Goal: Task Accomplishment & Management: Complete application form

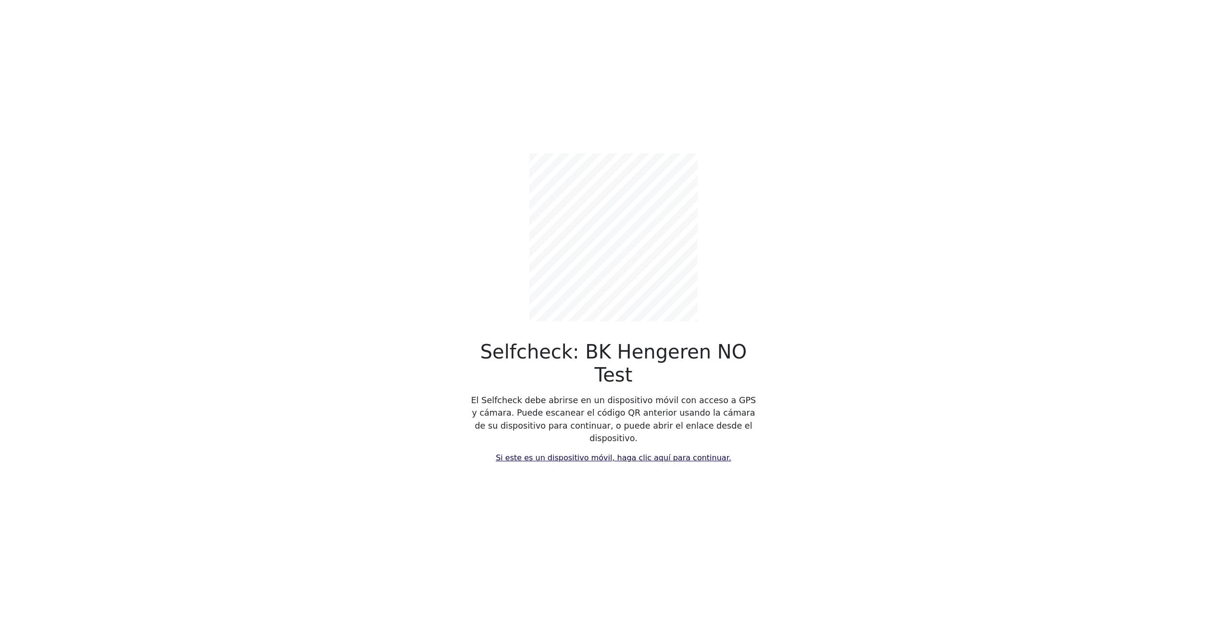
click at [557, 453] on link "Si este es un dispositivo móvil, haga clic aquí para continuar." at bounding box center [614, 457] width 236 height 9
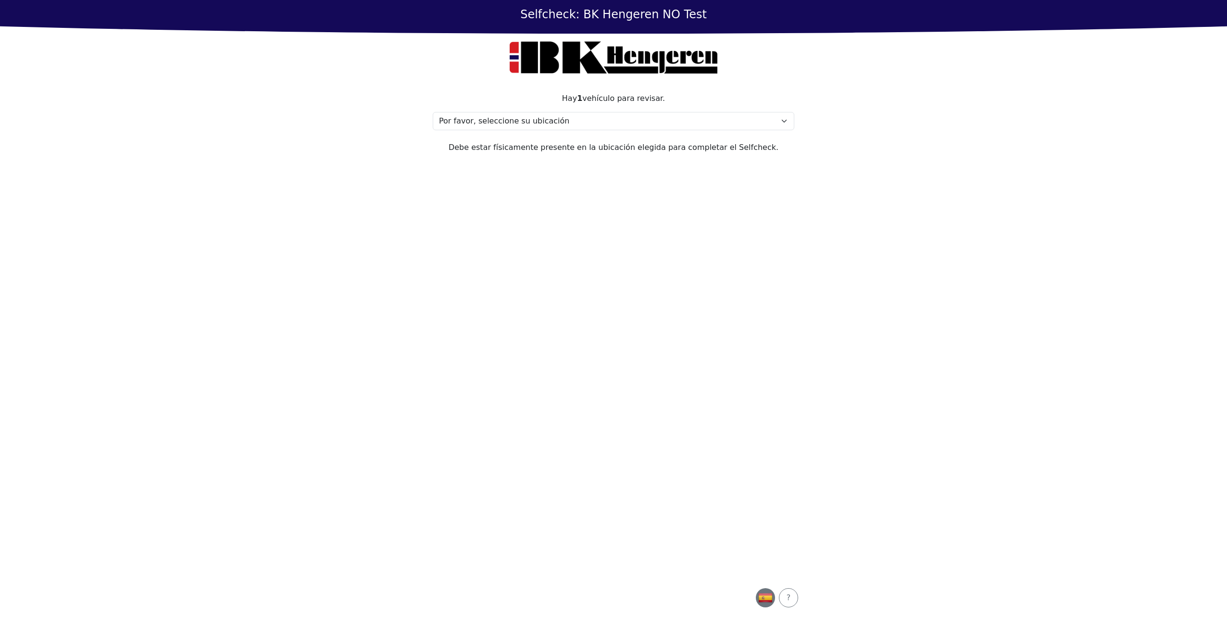
click at [768, 599] on img "button" at bounding box center [765, 598] width 14 height 14
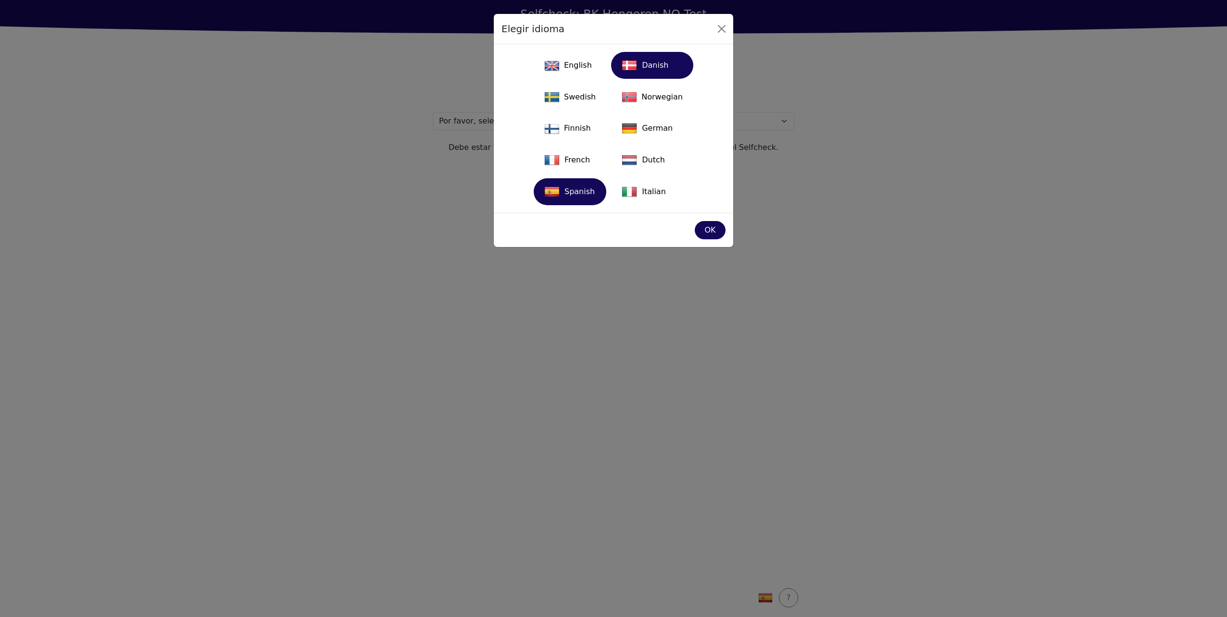
click at [645, 72] on div "Danish" at bounding box center [652, 65] width 71 height 21
click at [703, 233] on div "OK" at bounding box center [710, 230] width 18 height 12
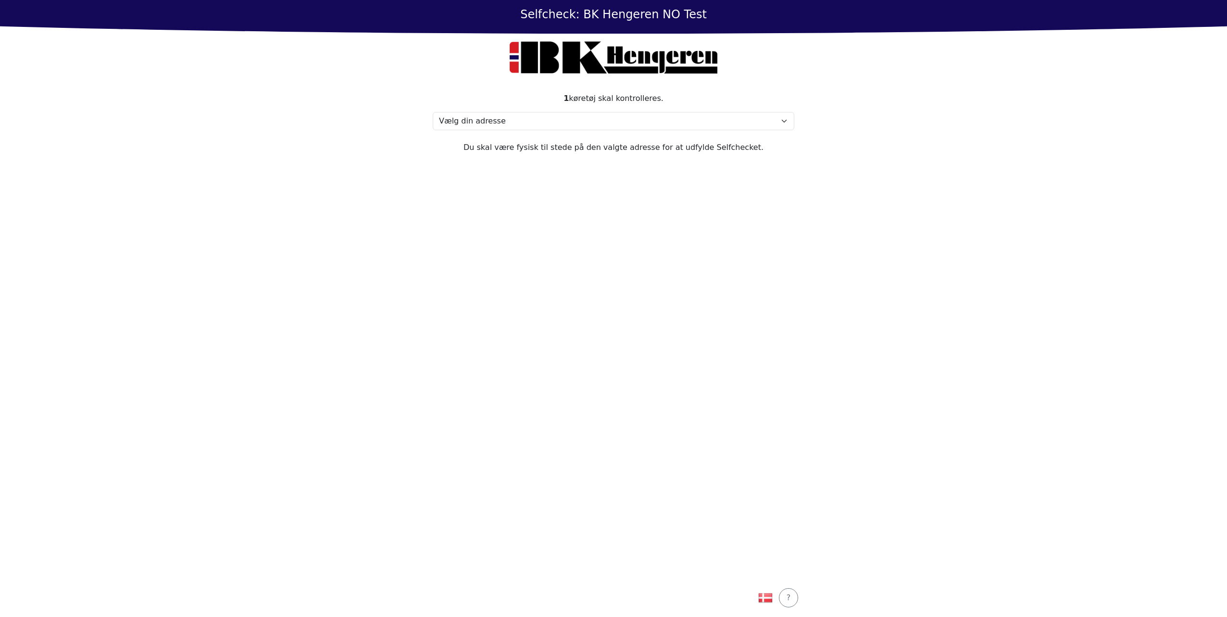
click at [699, 233] on section "1 køretøj skal kontrolleres. Vælg din adresse Address, 1000 Town Min adresse ma…" at bounding box center [613, 330] width 385 height 498
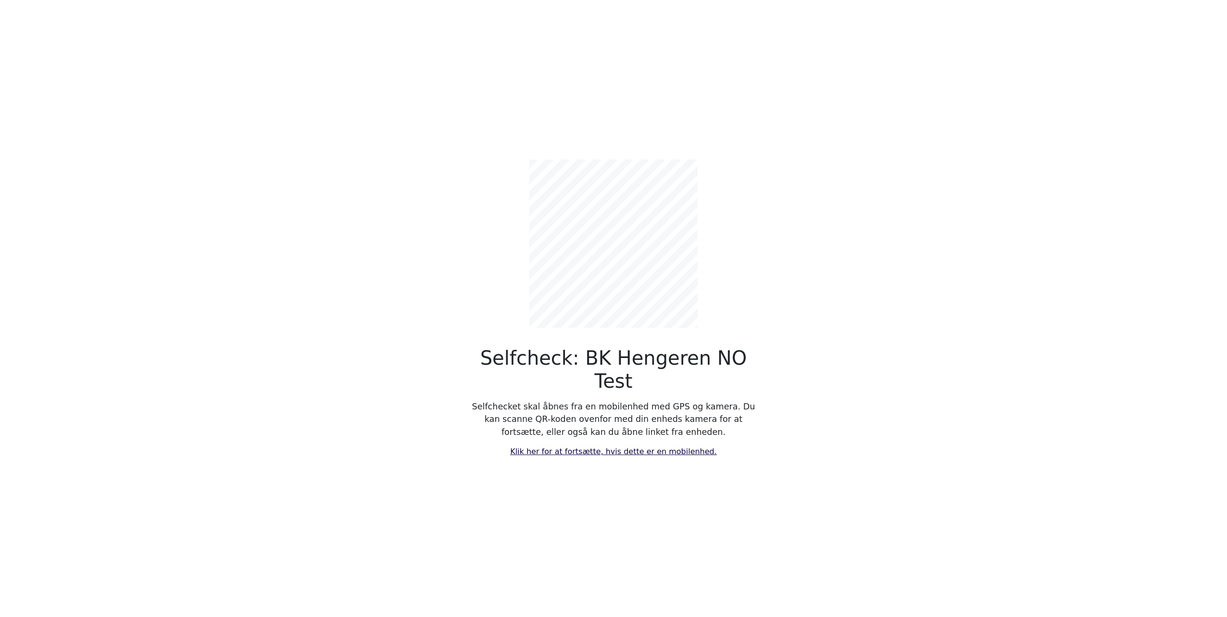
click at [586, 447] on link "Klik her for at fortsætte, hvis dette er en mobilenhed." at bounding box center [613, 451] width 207 height 9
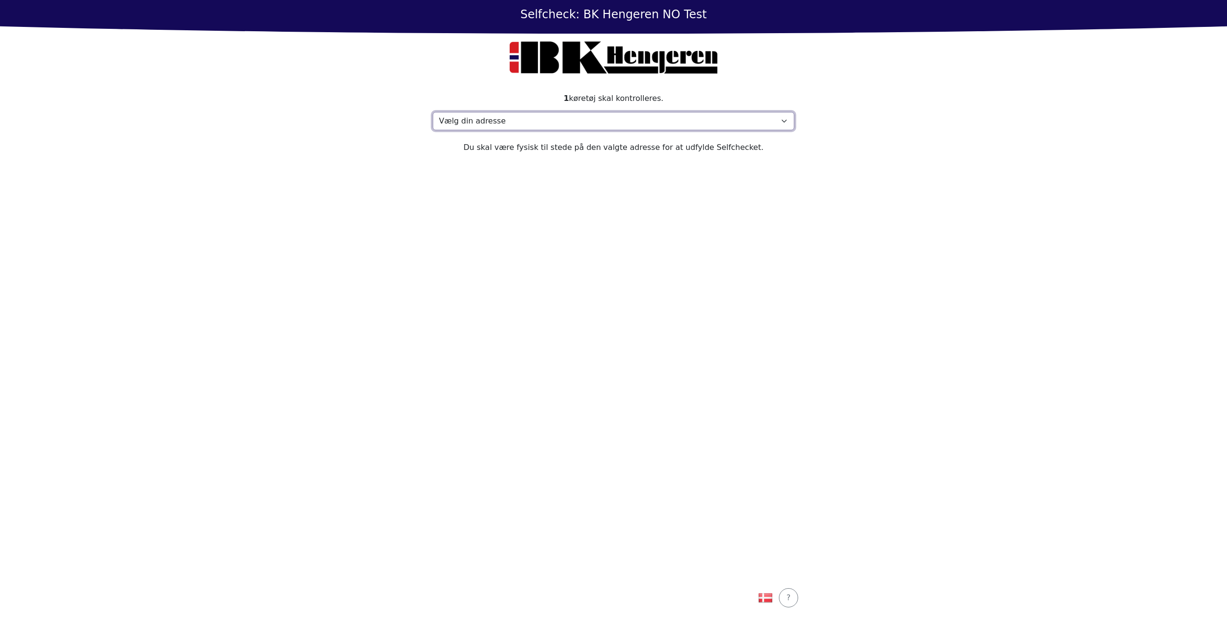
click at [647, 126] on select "Vælg din adresse Address, 1000 Town Min adresse mangler" at bounding box center [614, 121] width 362 height 18
select select "4788"
click at [433, 112] on select "Vælg din adresse Address, 1000 Town Min adresse mangler" at bounding box center [614, 121] width 362 height 18
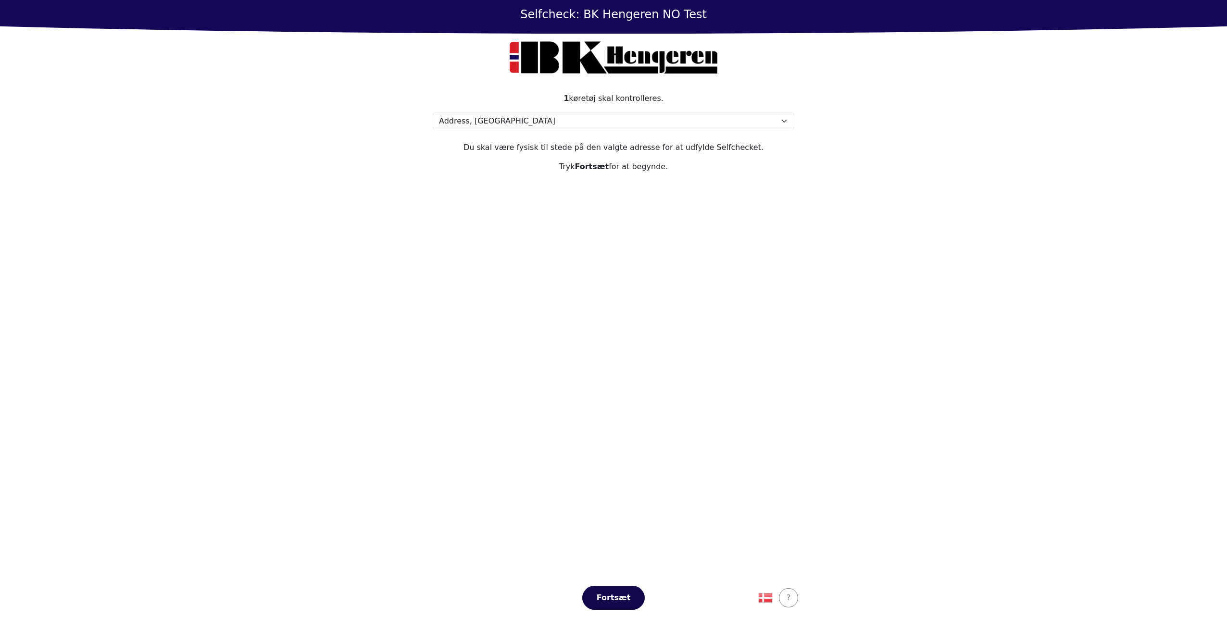
click at [613, 601] on div "Fortsæt" at bounding box center [613, 598] width 42 height 12
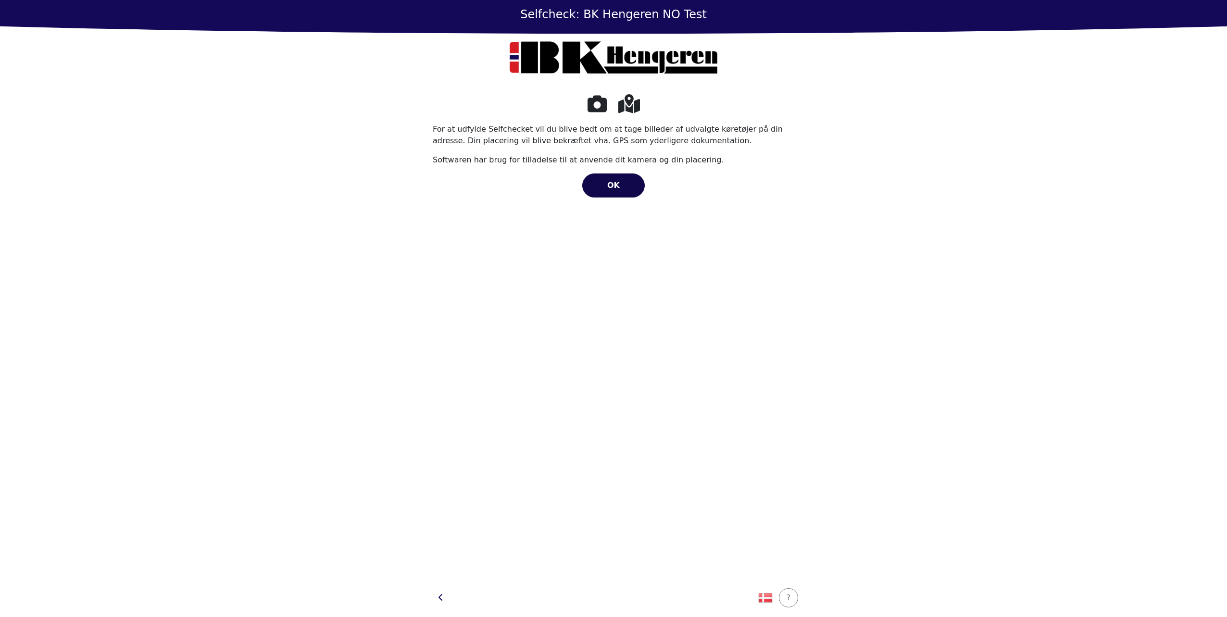
click at [605, 182] on div "OK" at bounding box center [613, 186] width 42 height 12
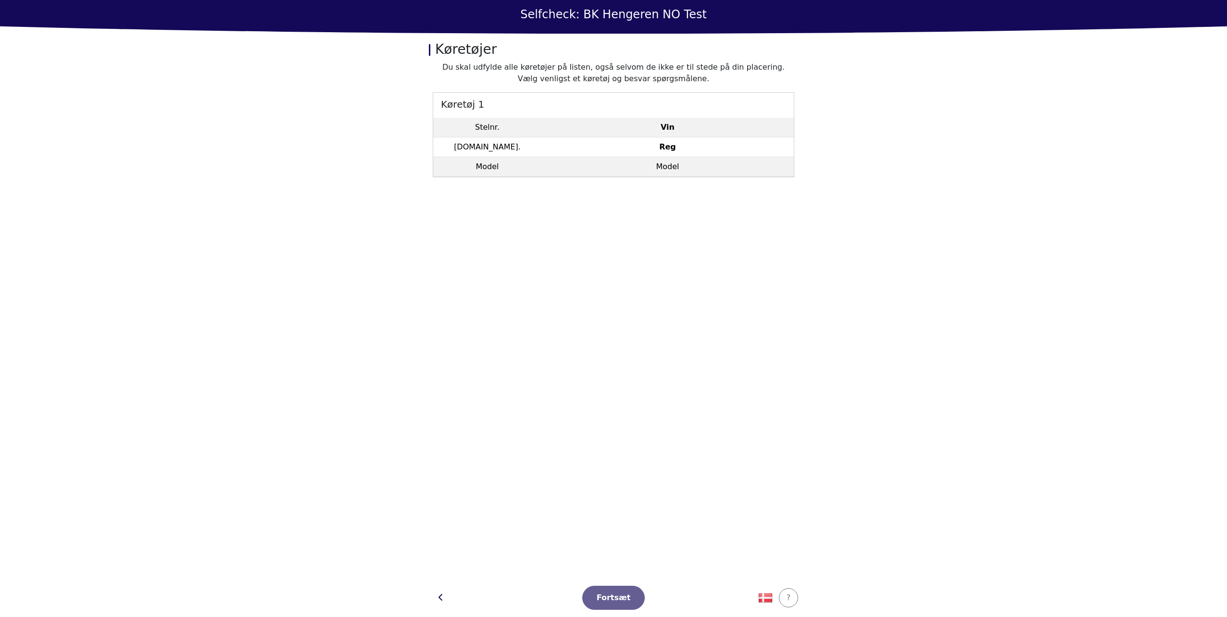
click at [606, 126] on td "Vin" at bounding box center [667, 128] width 252 height 20
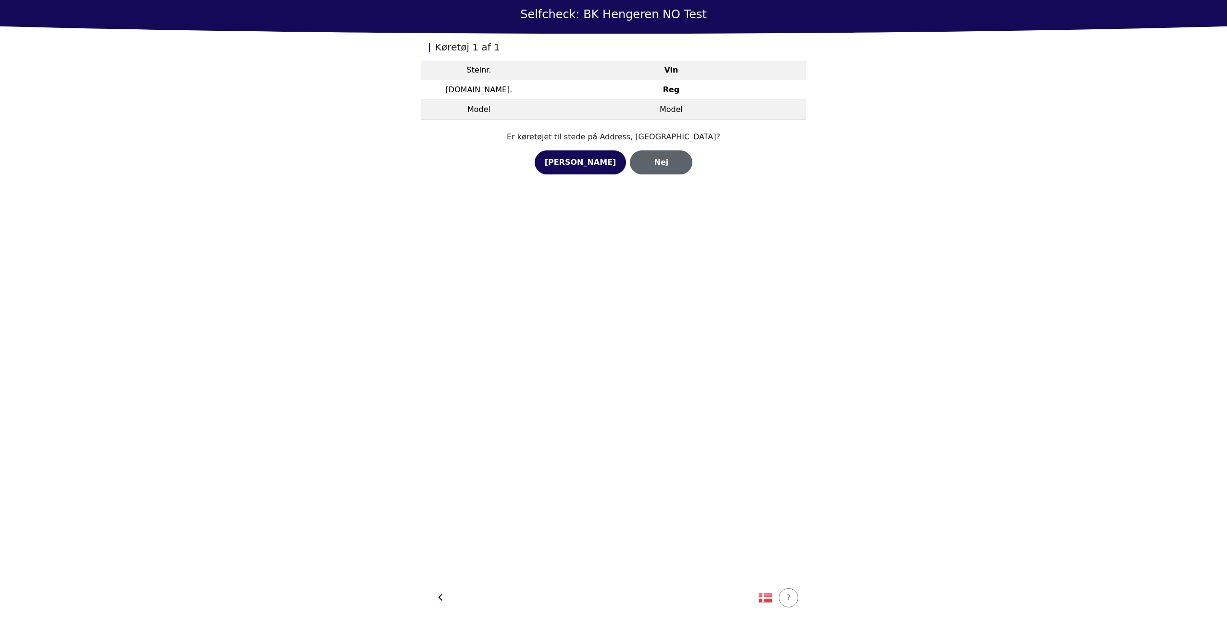
click at [640, 159] on div "Nej" at bounding box center [661, 163] width 42 height 12
click at [643, 173] on div "Nej" at bounding box center [661, 174] width 42 height 12
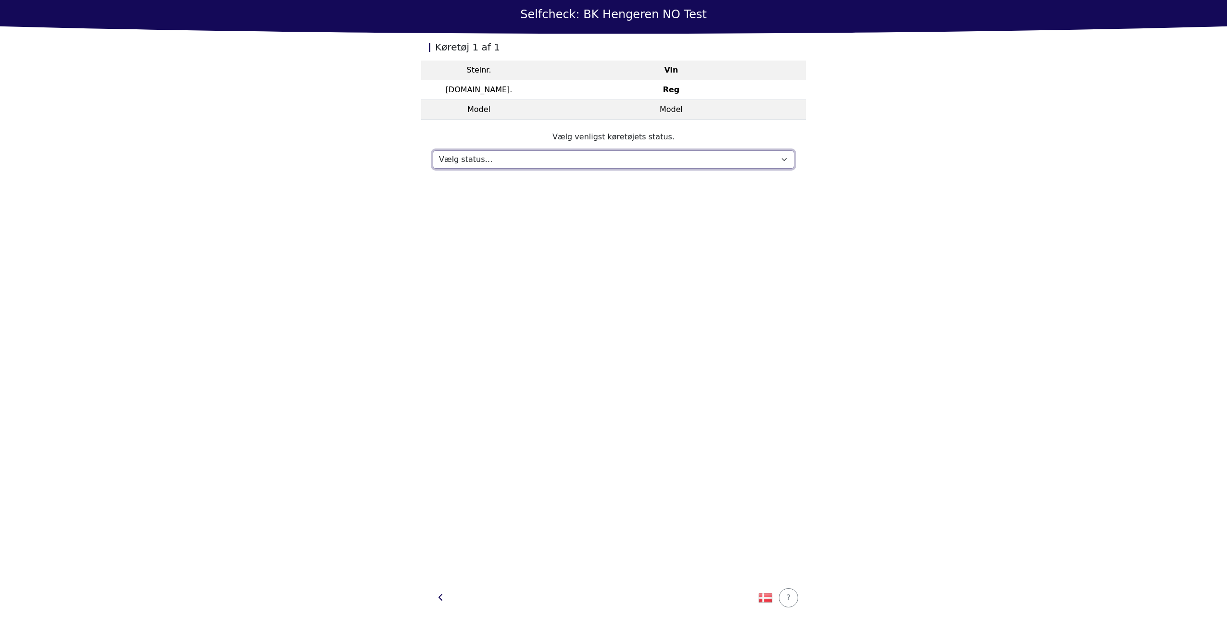
click at [626, 152] on select "Vælg status… Vedligeholdelse Solgt og leveret Ikke modtaget På prøvetur Mangler" at bounding box center [614, 159] width 362 height 18
click at [433, 150] on select "Vælg status… Vedligeholdelse Solgt og leveret Ikke modtaget På prøvetur Mangler" at bounding box center [614, 159] width 362 height 18
click at [565, 165] on select "Vælg status… Vedligeholdelse Solgt og leveret Ikke modtaget På prøvetur Mangler" at bounding box center [614, 159] width 362 height 18
click at [433, 150] on select "Vælg status… Vedligeholdelse Solgt og leveret Ikke modtaget På prøvetur Mangler" at bounding box center [614, 159] width 362 height 18
click at [499, 157] on select "Vælg status… Vedligeholdelse Solgt og leveret Ikke modtaget På prøvetur Mangler" at bounding box center [614, 159] width 362 height 18
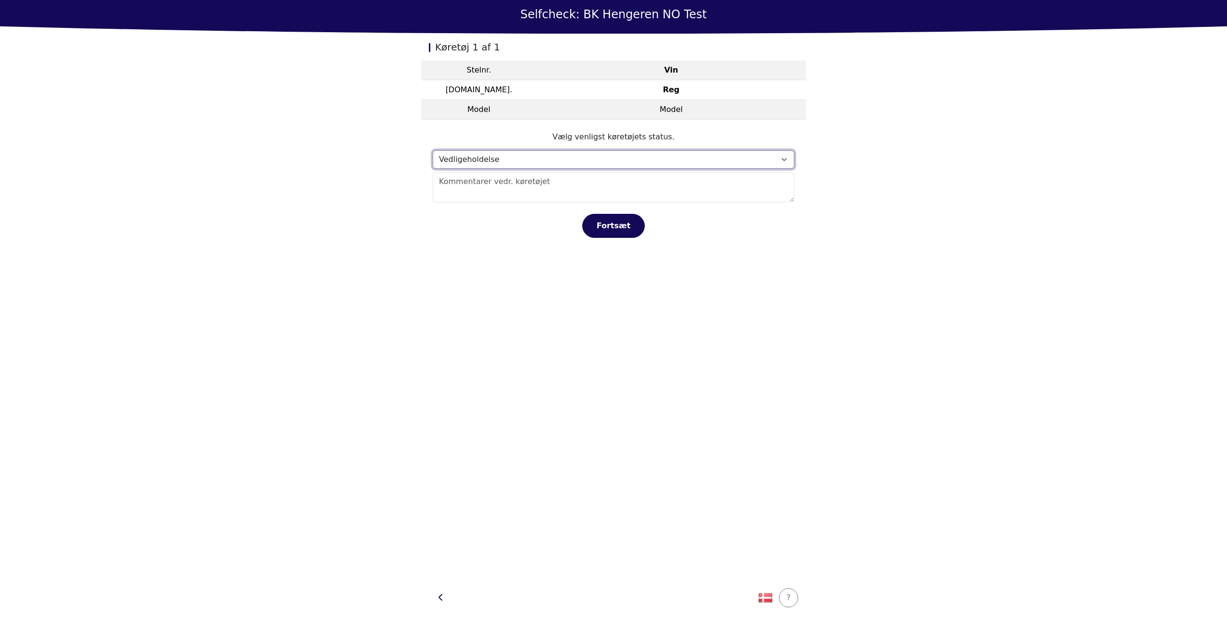
click at [433, 150] on select "Vælg status… Vedligeholdelse Solgt og leveret Ikke modtaget På prøvetur Mangler" at bounding box center [614, 159] width 362 height 18
click at [490, 161] on select "Vælg status… Vedligeholdelse Solgt og leveret Ikke modtaget På prøvetur Mangler" at bounding box center [614, 159] width 362 height 18
click at [433, 150] on select "Vælg status… Vedligeholdelse Solgt og leveret Ikke modtaget På prøvetur Mangler" at bounding box center [614, 159] width 362 height 18
click at [466, 158] on select "Vælg status… Vedligeholdelse Solgt og leveret Ikke modtaget På prøvetur Mangler" at bounding box center [614, 159] width 362 height 18
click at [433, 150] on select "Vælg status… Vedligeholdelse Solgt og leveret Ikke modtaget På prøvetur Mangler" at bounding box center [614, 159] width 362 height 18
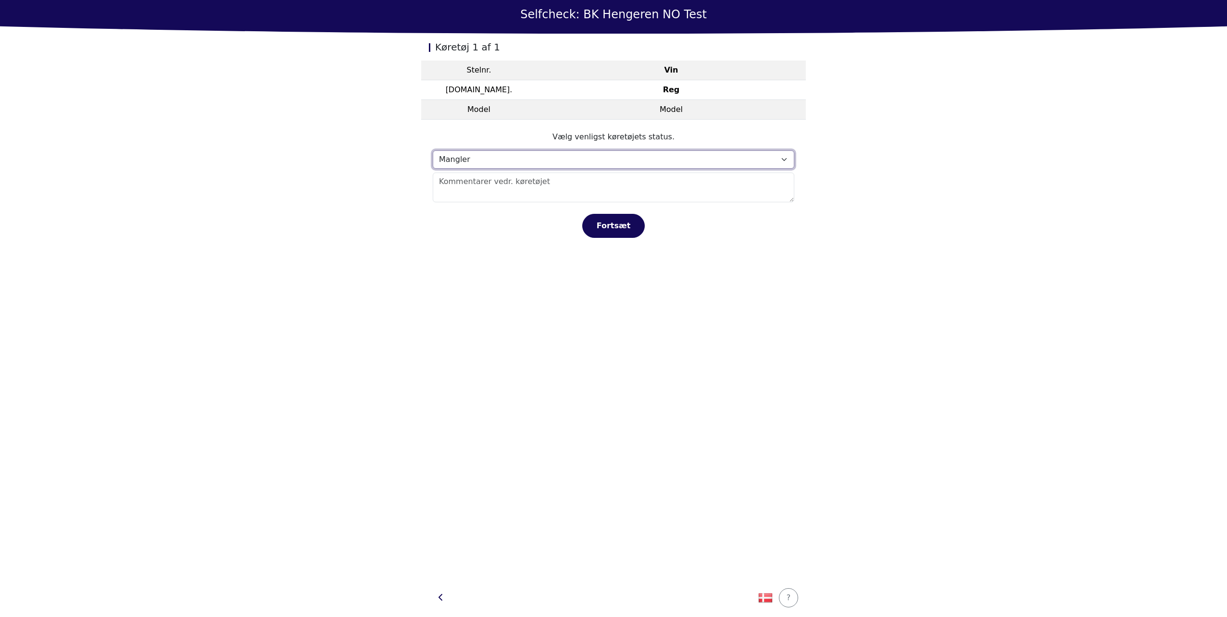
click at [488, 152] on select "Vælg status… Vedligeholdelse Solgt og leveret Ikke modtaget På prøvetur Mangler" at bounding box center [614, 159] width 362 height 18
click at [433, 150] on select "Vælg status… Vedligeholdelse Solgt og leveret Ikke modtaget På prøvetur Mangler" at bounding box center [614, 159] width 362 height 18
click at [383, 182] on main "Selfcheck: BK Hengeren NO Test Køretøj 1 af 1 Stelnr. Vin Reg.nr. Reg Model Mod…" at bounding box center [613, 308] width 1227 height 617
click at [463, 163] on select "Vælg status… Vedligeholdelse Solgt og leveret Ikke modtaget På prøvetur Mangler" at bounding box center [614, 159] width 362 height 18
click at [375, 210] on main "Selfcheck: BK Hengeren NO Test Køretøj 1 af 1 Stelnr. Vin Reg.nr. Reg Model Mod…" at bounding box center [613, 308] width 1227 height 617
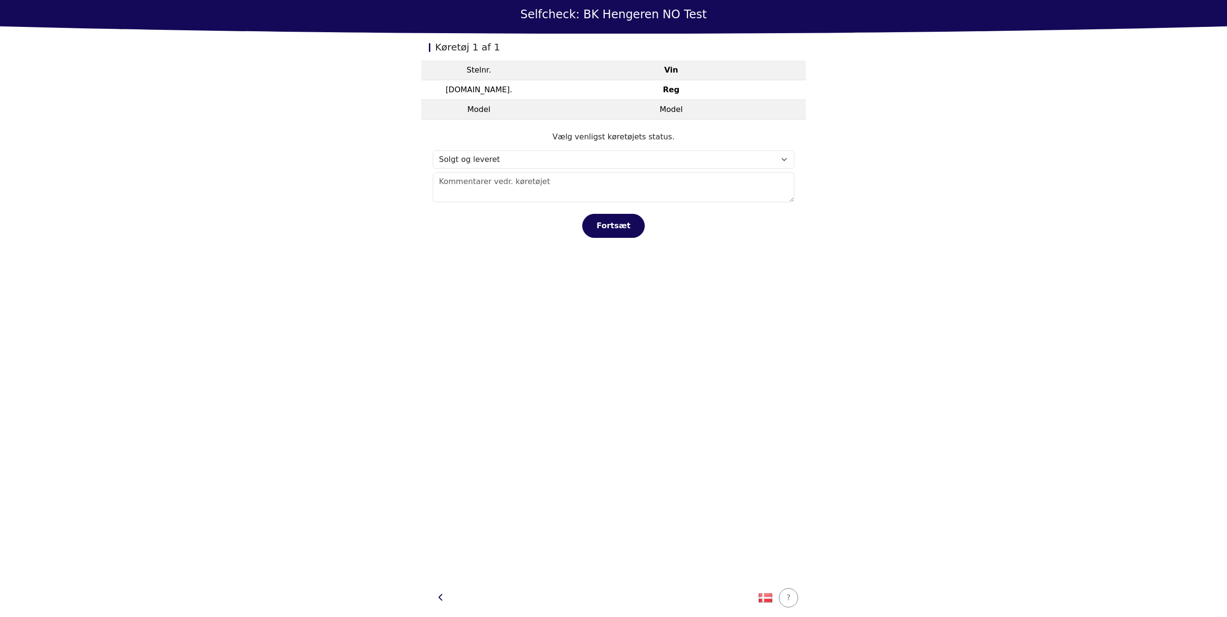
drag, startPoint x: 484, startPoint y: 149, endPoint x: 482, endPoint y: 154, distance: 5.8
click at [482, 154] on form "Vælg venligst køretøjets status. Vælg status… Vedligeholdelse Solgt og leveret …" at bounding box center [614, 184] width 362 height 107
click at [482, 154] on select "Vælg status… Vedligeholdelse Solgt og leveret Ikke modtaget På prøvetur Mangler" at bounding box center [614, 159] width 362 height 18
click at [433, 150] on select "Vælg status… Vedligeholdelse Solgt og leveret Ikke modtaget På prøvetur Mangler" at bounding box center [614, 159] width 362 height 18
click at [479, 204] on footer "Fortsæt" at bounding box center [614, 220] width 362 height 36
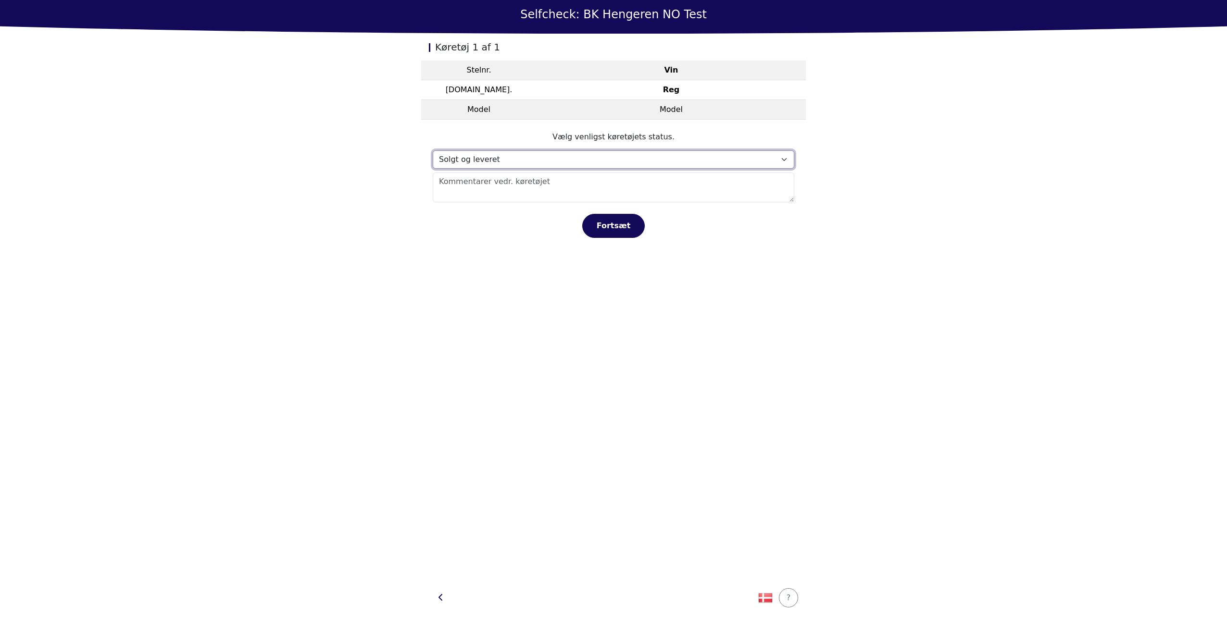
click at [498, 153] on select "Vælg status… Vedligeholdelse Solgt og leveret Ikke modtaget På prøvetur Mangler" at bounding box center [614, 159] width 362 height 18
click at [433, 150] on select "Vælg status… Vedligeholdelse Solgt og leveret Ikke modtaget På prøvetur Mangler" at bounding box center [614, 159] width 362 height 18
click at [521, 169] on form "Vælg venligst køretøjets status. Vælg status… Vedligeholdelse Solgt og leveret …" at bounding box center [614, 184] width 362 height 107
click at [503, 159] on select "Vælg status… Vedligeholdelse Solgt og leveret Ikke modtaget På prøvetur Mangler" at bounding box center [614, 159] width 362 height 18
click at [433, 150] on select "Vælg status… Vedligeholdelse Solgt og leveret Ikke modtaget På prøvetur Mangler" at bounding box center [614, 159] width 362 height 18
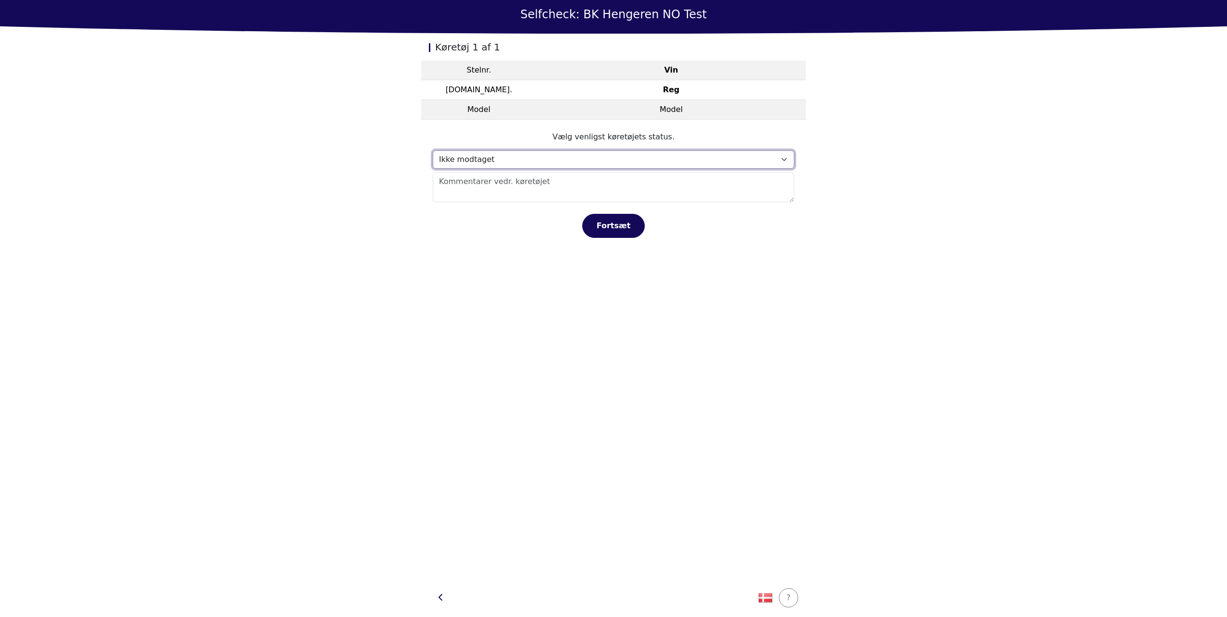
click at [498, 160] on select "Vælg status… Vedligeholdelse Solgt og leveret Ikke modtaget På prøvetur Mangler" at bounding box center [614, 159] width 362 height 18
click at [433, 150] on select "Vælg status… Vedligeholdelse Solgt og leveret Ikke modtaget På prøvetur Mangler" at bounding box center [614, 159] width 362 height 18
click at [537, 238] on section "Vælg venligst køretøjets status. Vælg status… Vedligeholdelse Solgt og leveret …" at bounding box center [613, 185] width 385 height 130
click at [502, 158] on select "Vælg status… Vedligeholdelse Solgt og leveret Ikke modtaget På prøvetur Mangler" at bounding box center [614, 159] width 362 height 18
click at [908, 116] on main "Selfcheck: BK Hengeren NO Test Køretøj 1 af 1 Stelnr. Vin Reg.nr. Reg Model Mod…" at bounding box center [613, 308] width 1227 height 617
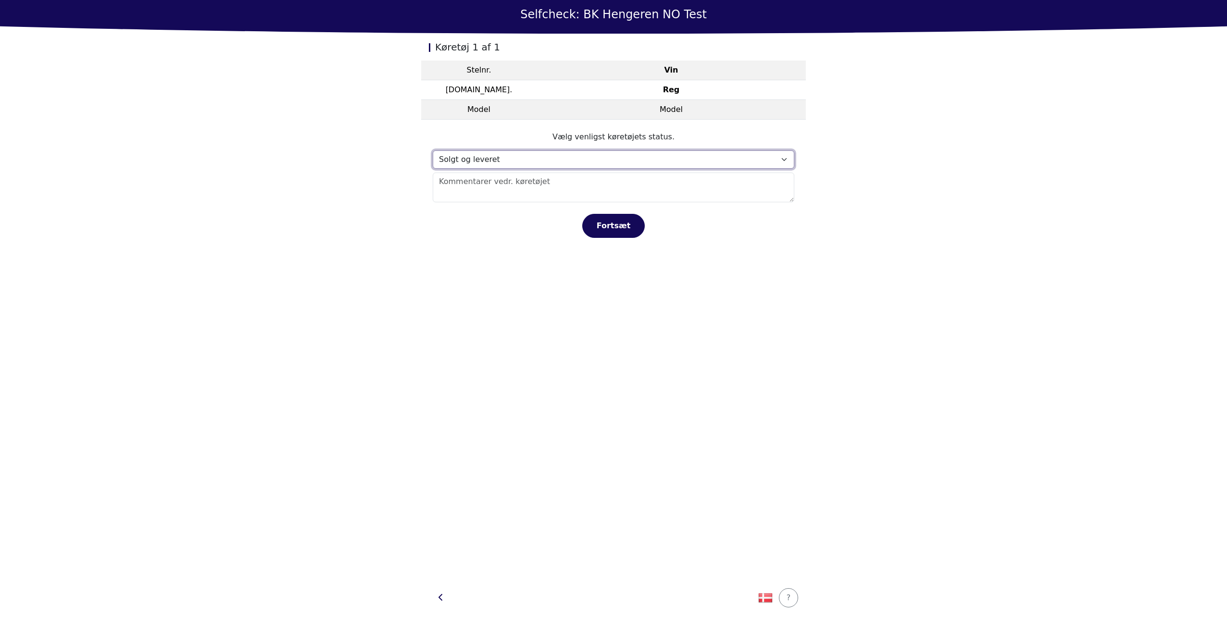
click at [678, 164] on select "Vælg status… Vedligeholdelse Solgt og leveret Ikke modtaget På prøvetur Mangler" at bounding box center [614, 159] width 362 height 18
click at [433, 150] on select "Vælg status… Vedligeholdelse Solgt og leveret Ikke modtaget På prøvetur Mangler" at bounding box center [614, 159] width 362 height 18
click at [682, 165] on select "Vælg status… Vedligeholdelse Solgt og leveret Ikke modtaget På prøvetur Mangler" at bounding box center [614, 159] width 362 height 18
select select "541"
click at [433, 150] on select "Vælg status… Vedligeholdelse Solgt og leveret Ikke modtaget På prøvetur Mangler" at bounding box center [614, 159] width 362 height 18
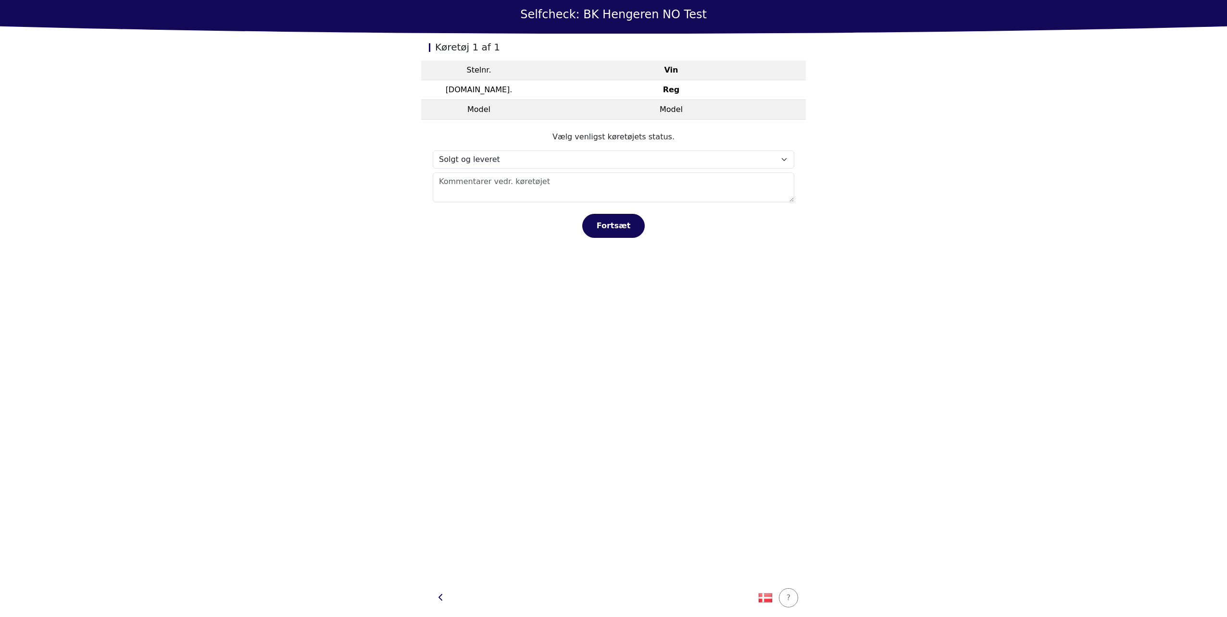
click at [719, 348] on div "Køretøj 1 af 1 Stelnr. Vin Reg.nr. Reg Model Model Vælg venligst køretøjets sta…" at bounding box center [613, 306] width 385 height 545
